Goal: Navigation & Orientation: Find specific page/section

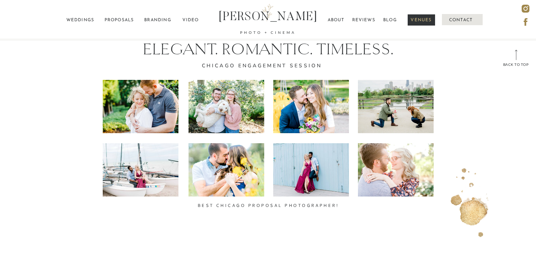
scroll to position [4206, 0]
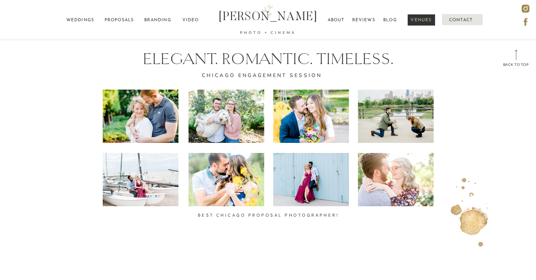
click at [149, 99] on div at bounding box center [141, 116] width 76 height 53
click at [138, 123] on div at bounding box center [141, 116] width 76 height 53
click at [90, 21] on p "weddings" at bounding box center [80, 20] width 33 height 10
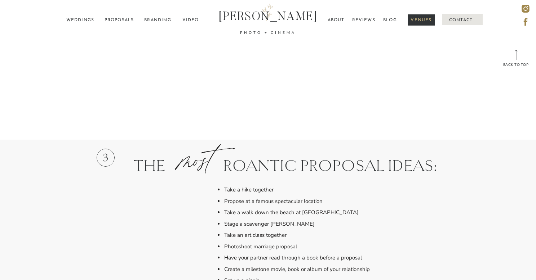
scroll to position [1837, 0]
